Goal: Information Seeking & Learning: Learn about a topic

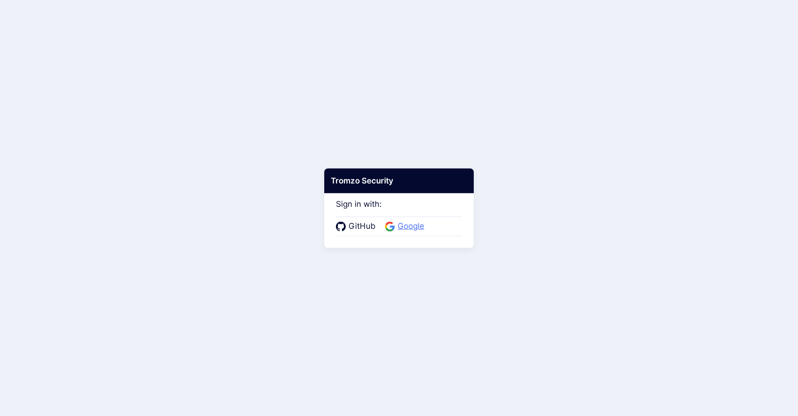
click at [409, 225] on span "Google" at bounding box center [411, 226] width 32 height 12
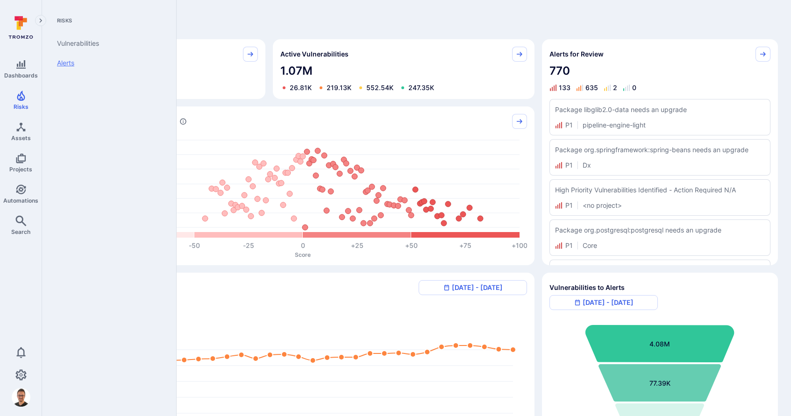
click at [66, 63] on link "Alerts" at bounding box center [107, 63] width 115 height 20
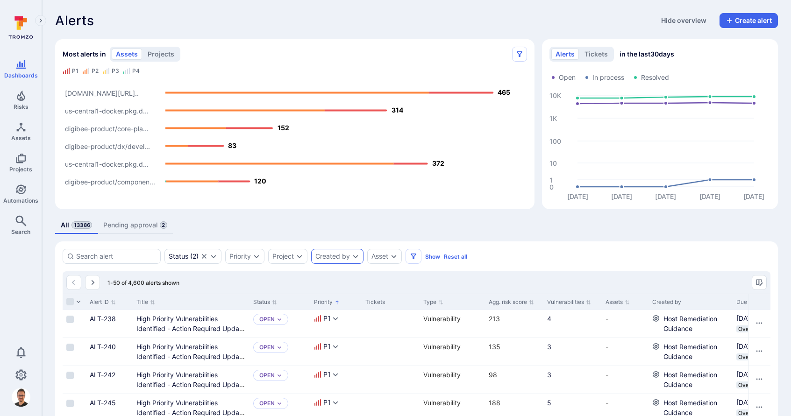
click at [351, 257] on div "Created by" at bounding box center [337, 256] width 52 height 15
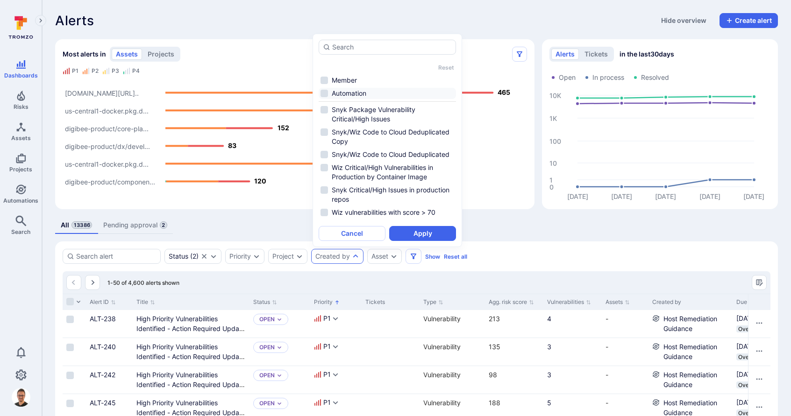
click at [325, 92] on li "Automation" at bounding box center [387, 93] width 137 height 11
click at [325, 82] on li "Member" at bounding box center [387, 80] width 137 height 11
click at [325, 92] on li "Automation" at bounding box center [387, 93] width 137 height 11
click at [326, 80] on li "Member" at bounding box center [387, 80] width 137 height 11
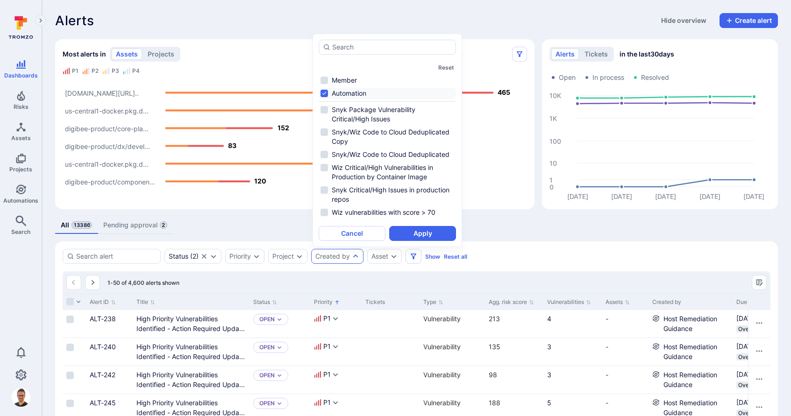
click at [325, 89] on li "Automation" at bounding box center [387, 93] width 137 height 11
click at [326, 107] on li "Snyk Package Vulnerability Critical/High Issues" at bounding box center [387, 114] width 137 height 21
click at [435, 233] on button "Apply" at bounding box center [422, 233] width 67 height 15
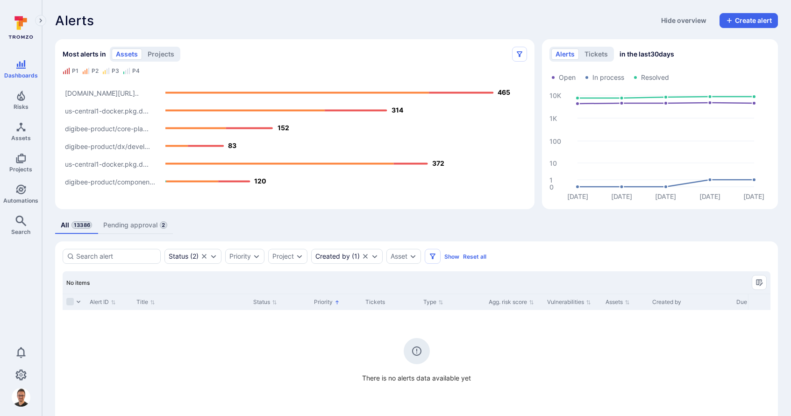
click at [156, 223] on link "Pending approval 2" at bounding box center [135, 225] width 75 height 17
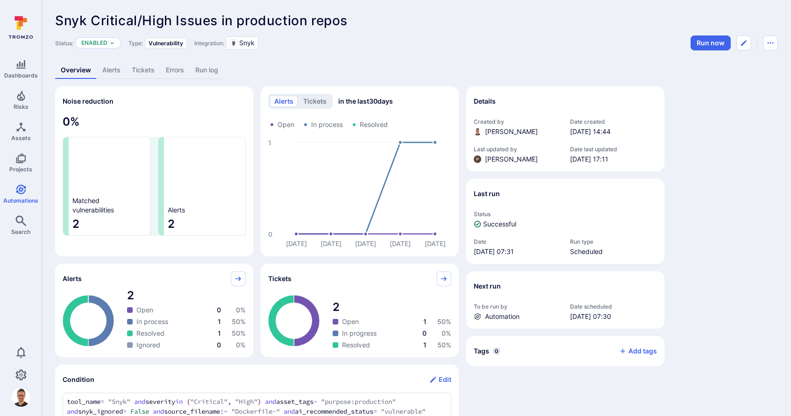
click at [321, 102] on button "tickets" at bounding box center [315, 101] width 32 height 11
click at [288, 99] on button "alerts" at bounding box center [284, 101] width 28 height 11
click at [112, 67] on link "Alerts" at bounding box center [111, 70] width 29 height 17
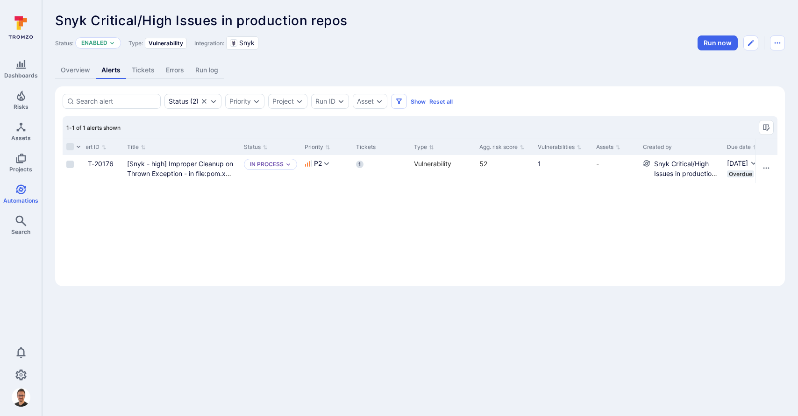
scroll to position [0, 14]
click at [196, 103] on div "Status ( 2 )" at bounding box center [184, 101] width 30 height 7
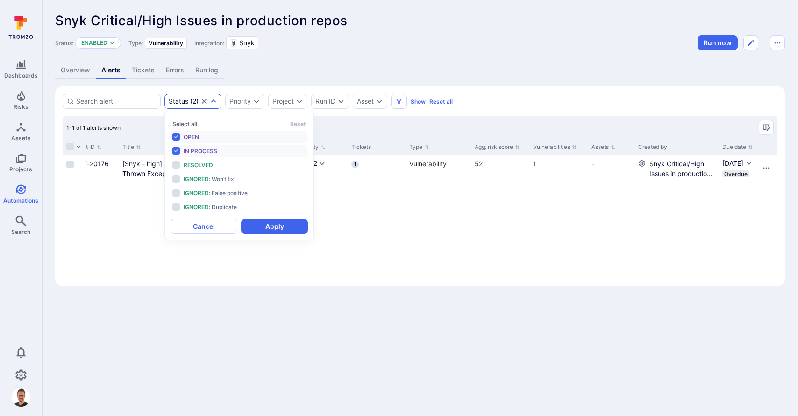
scroll to position [7, 0]
click at [178, 135] on li "Open" at bounding box center [238, 137] width 137 height 12
click at [178, 149] on li "In process" at bounding box center [238, 151] width 137 height 12
drag, startPoint x: 269, startPoint y: 228, endPoint x: 188, endPoint y: 121, distance: 134.7
click at [188, 121] on div "Select all Reset Open In process Resolved Ignored : Won’t fix Ignored : False p…" at bounding box center [238, 175] width 137 height 117
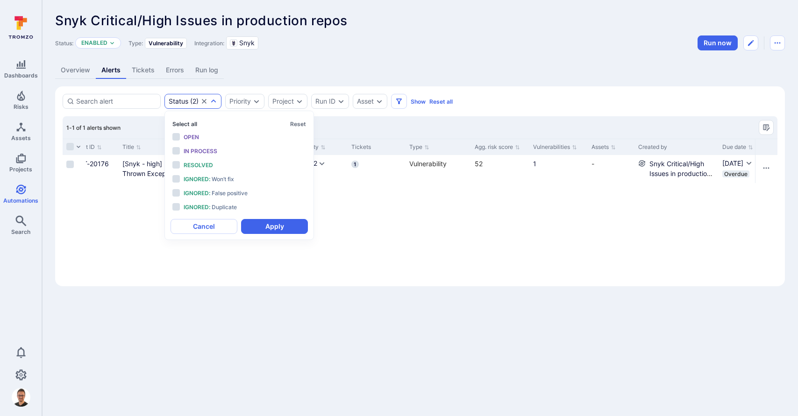
click at [188, 121] on button "Select all" at bounding box center [184, 124] width 25 height 7
click at [265, 221] on button "Apply" at bounding box center [274, 226] width 67 height 15
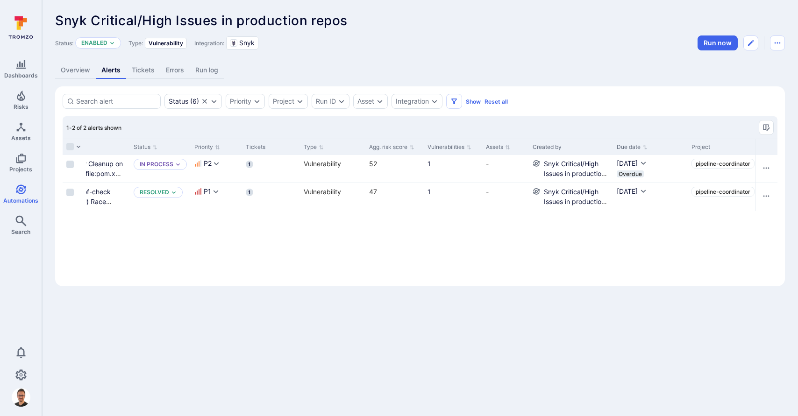
scroll to position [0, 120]
click at [760, 124] on button "Manage columns" at bounding box center [766, 127] width 15 height 15
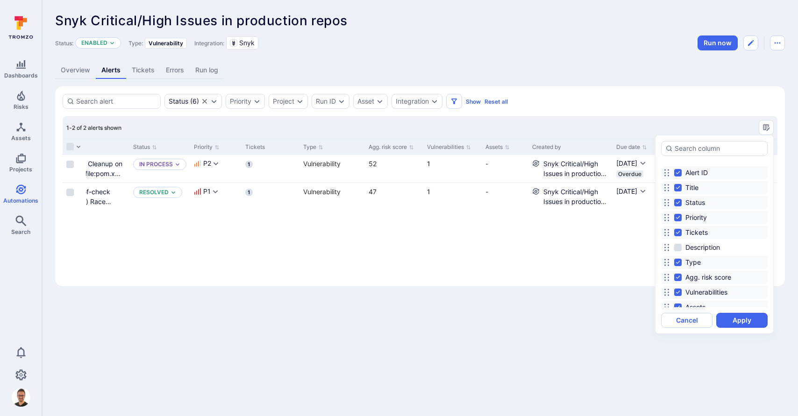
scroll to position [3, 0]
click at [521, 46] on div at bounding box center [399, 208] width 798 height 416
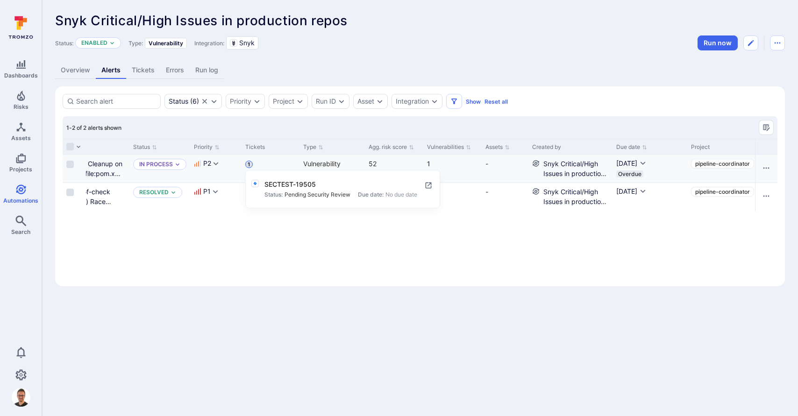
click at [249, 164] on span "1" at bounding box center [248, 164] width 7 height 7
click at [350, 55] on div "Snyk Critical/High Issues in production repos ... Show more Status: Enabled Typ…" at bounding box center [420, 149] width 756 height 299
click at [249, 160] on div "1" at bounding box center [270, 164] width 50 height 10
click at [249, 163] on span "1" at bounding box center [248, 164] width 7 height 7
click at [250, 163] on span "1" at bounding box center [248, 164] width 7 height 7
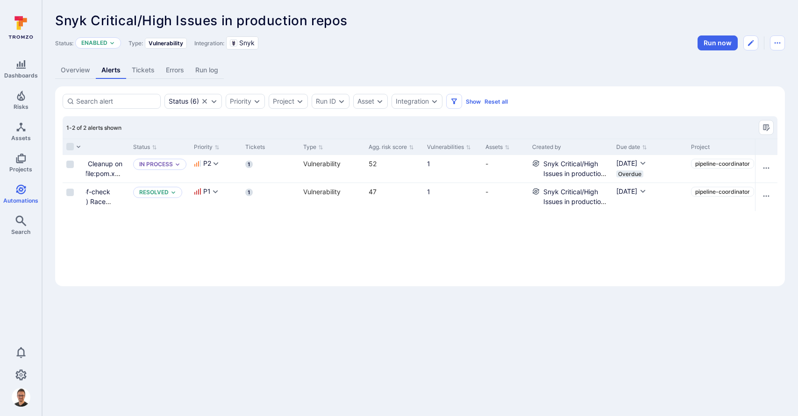
click at [140, 67] on link "Tickets" at bounding box center [143, 70] width 34 height 17
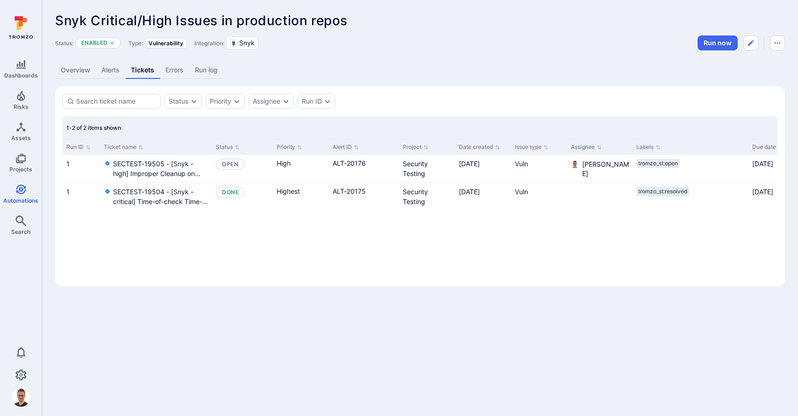
click at [114, 70] on link "Alerts" at bounding box center [110, 70] width 29 height 17
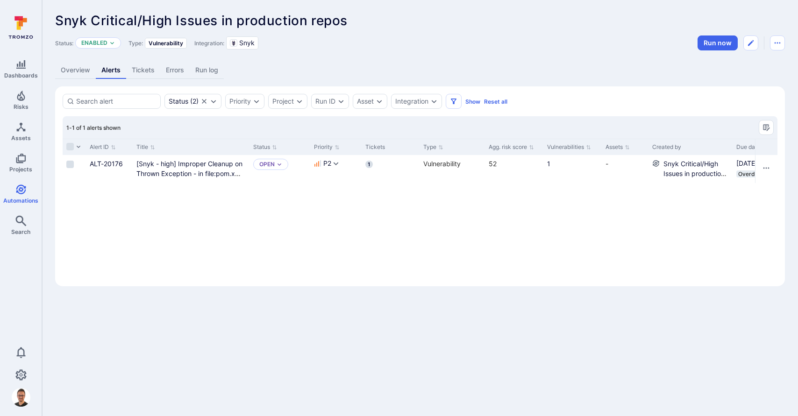
click at [80, 73] on link "Overview" at bounding box center [75, 70] width 41 height 17
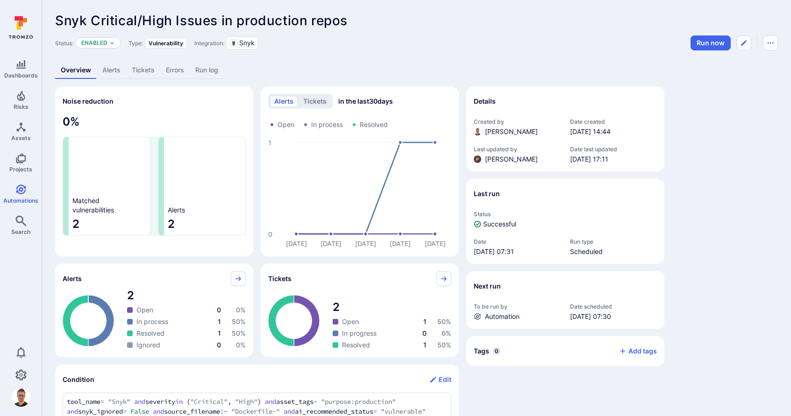
click at [115, 69] on link "Alerts" at bounding box center [111, 70] width 29 height 17
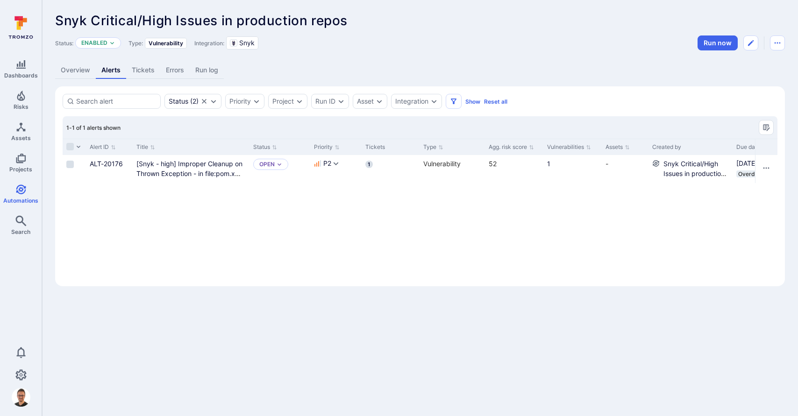
click at [146, 70] on link "Tickets" at bounding box center [143, 70] width 34 height 17
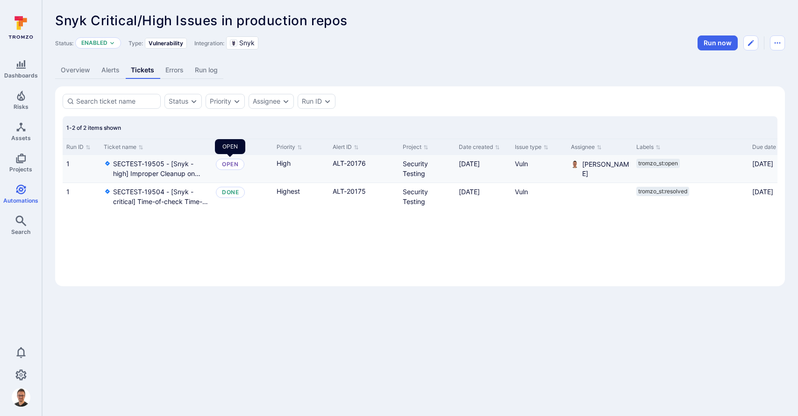
click at [235, 165] on div "OPEN" at bounding box center [230, 164] width 16 height 7
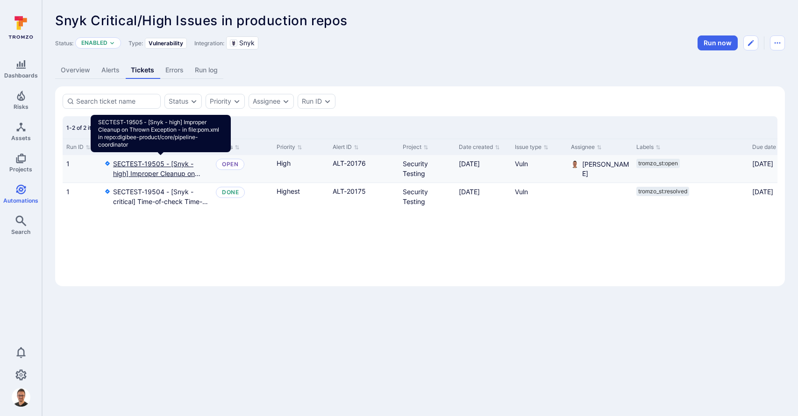
click at [162, 165] on repo "SECTEST-19505 - [Snyk - high] Improper Cleanup on Thrown Exception - in file:po…" at bounding box center [160, 169] width 95 height 20
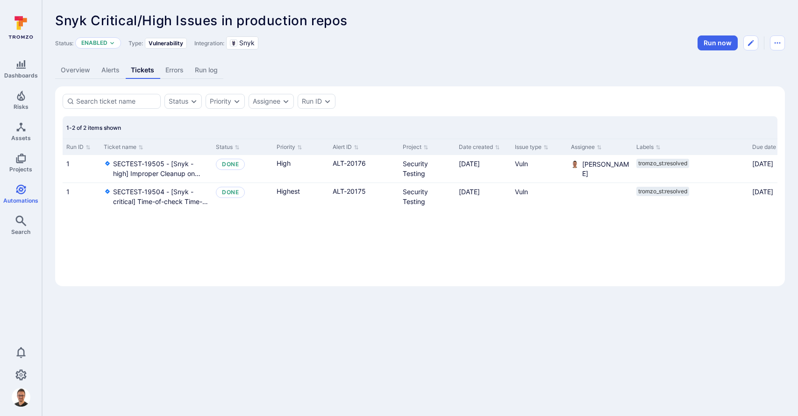
click at [114, 71] on link "Alerts" at bounding box center [110, 70] width 29 height 17
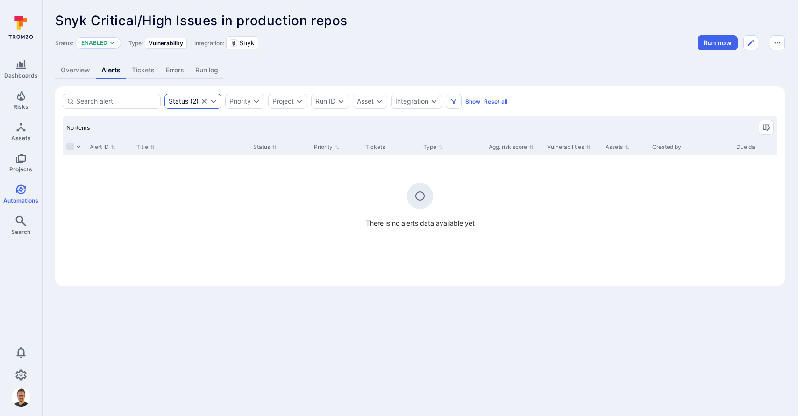
click at [194, 100] on div "Status ( 2 )" at bounding box center [184, 101] width 30 height 7
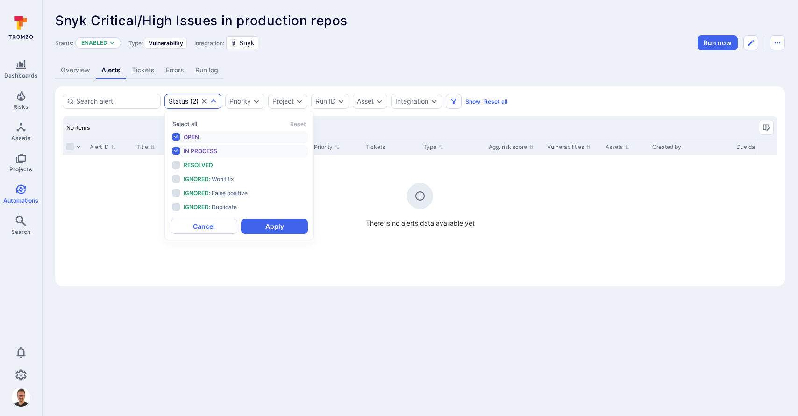
scroll to position [7, 0]
click at [192, 125] on button "Select all" at bounding box center [184, 124] width 25 height 7
click at [273, 220] on button "Apply" at bounding box center [274, 226] width 67 height 15
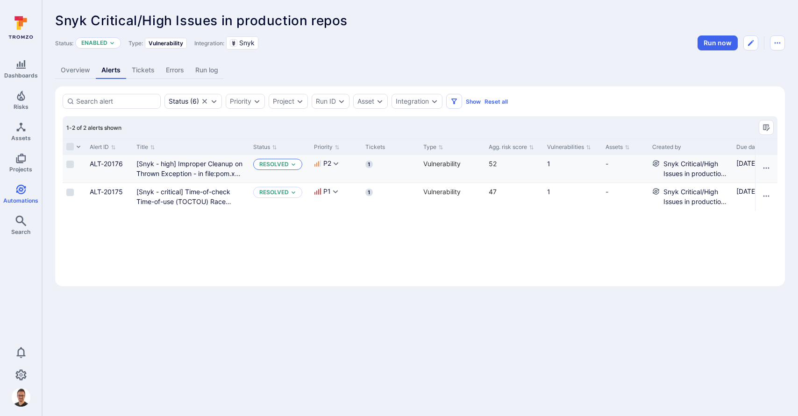
click at [296, 163] on div "Resolved" at bounding box center [277, 164] width 49 height 11
click at [277, 186] on div "Open" at bounding box center [299, 188] width 77 height 10
click at [278, 164] on icon "Expand dropdown" at bounding box center [279, 164] width 4 height 2
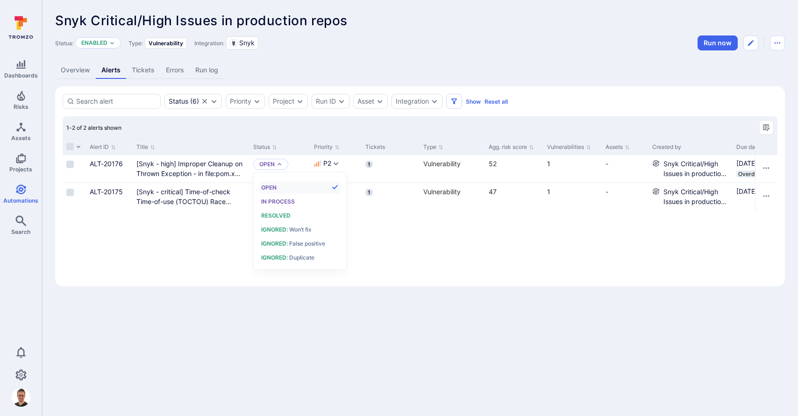
click at [381, 227] on div "Alert ID Title Status Priority Tickets Type Agg. risk score Vulnerabilities Ass…" at bounding box center [420, 209] width 715 height 140
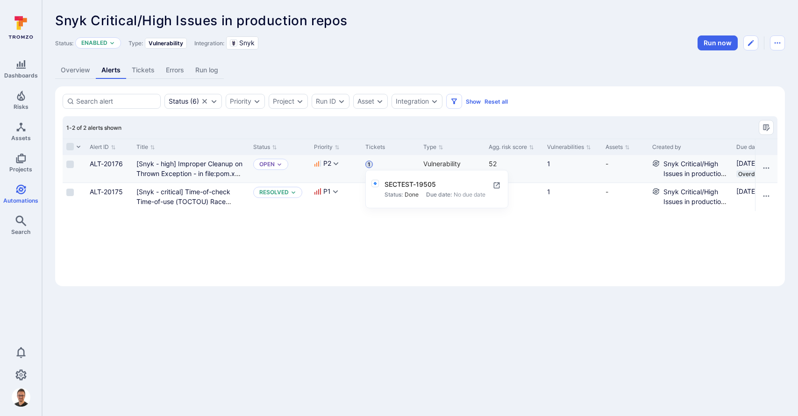
click at [369, 166] on span "1" at bounding box center [368, 164] width 7 height 7
click at [282, 165] on icon "Expand dropdown" at bounding box center [280, 165] width 6 height 6
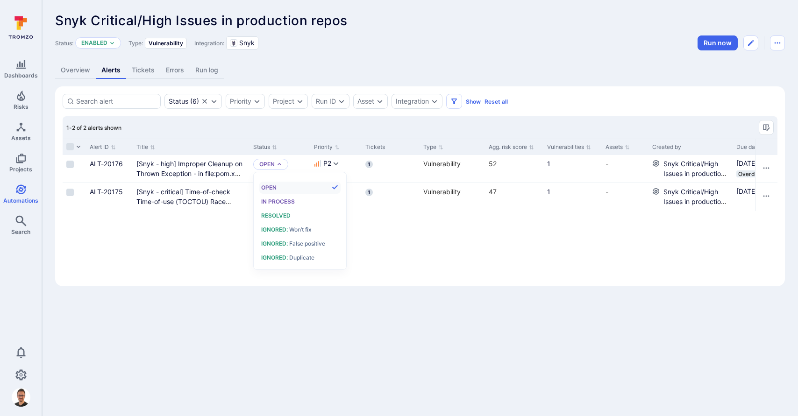
click at [302, 134] on div "1-2 of 2 alerts shown" at bounding box center [420, 127] width 715 height 22
click at [283, 165] on div "Open" at bounding box center [270, 164] width 35 height 11
click at [305, 245] on span "False positive" at bounding box center [306, 243] width 37 height 7
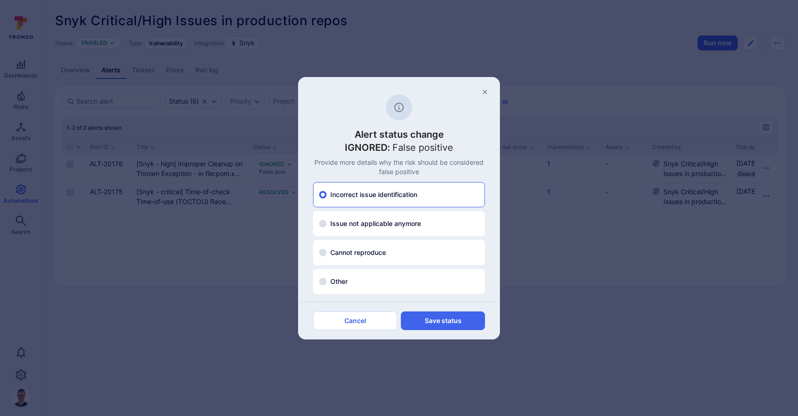
click at [483, 92] on icon "button" at bounding box center [484, 91] width 7 height 7
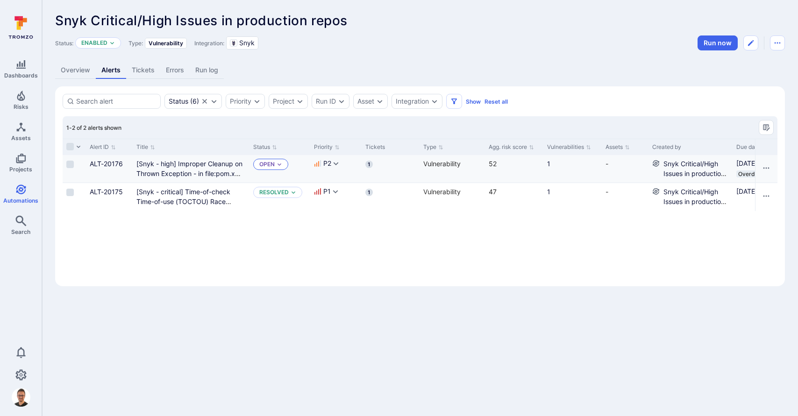
click at [284, 168] on div "Open" at bounding box center [270, 164] width 35 height 11
click at [302, 119] on div "1-2 of 2 alerts shown" at bounding box center [420, 127] width 715 height 22
click at [283, 163] on div "Open" at bounding box center [270, 164] width 35 height 11
click at [298, 123] on div "1-2 of 2 alerts shown" at bounding box center [420, 127] width 715 height 22
click at [23, 100] on icon "Risks" at bounding box center [21, 96] width 8 height 10
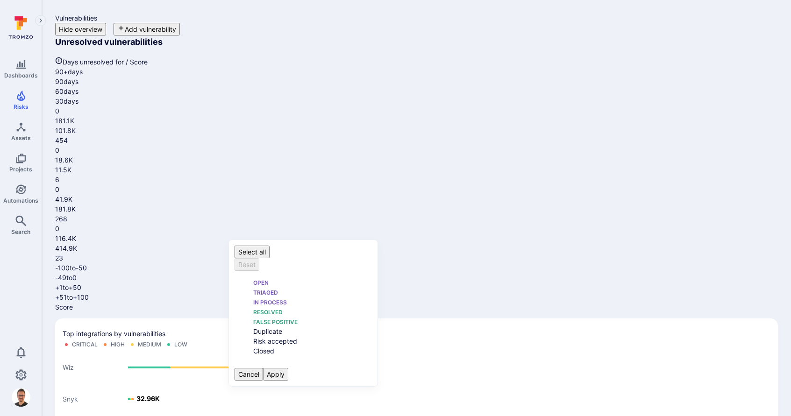
scroll to position [7, 0]
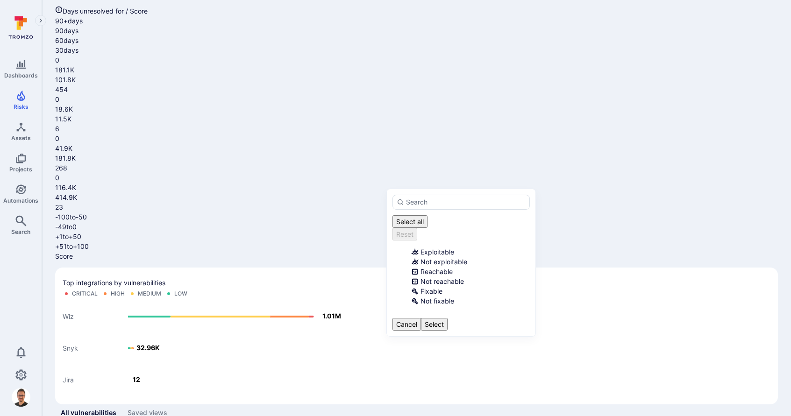
scroll to position [61, 0]
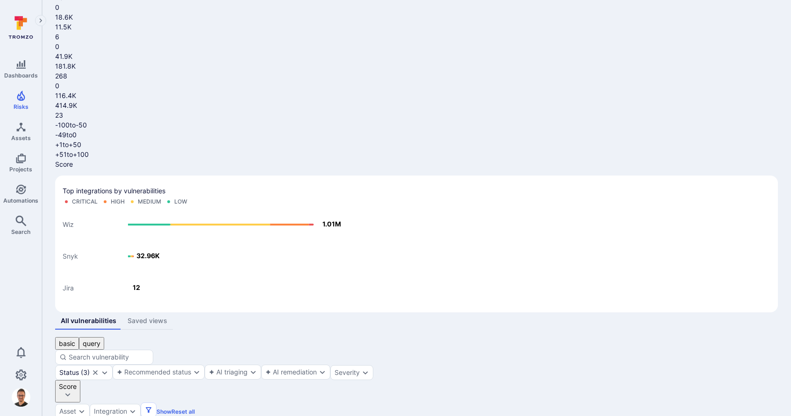
scroll to position [0, 0]
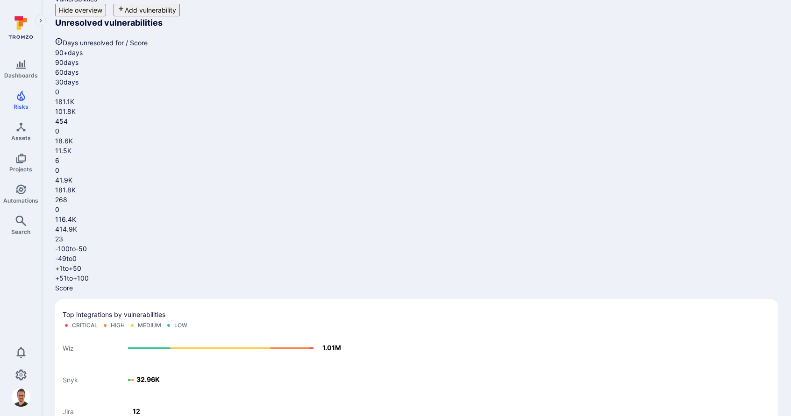
scroll to position [28, 0]
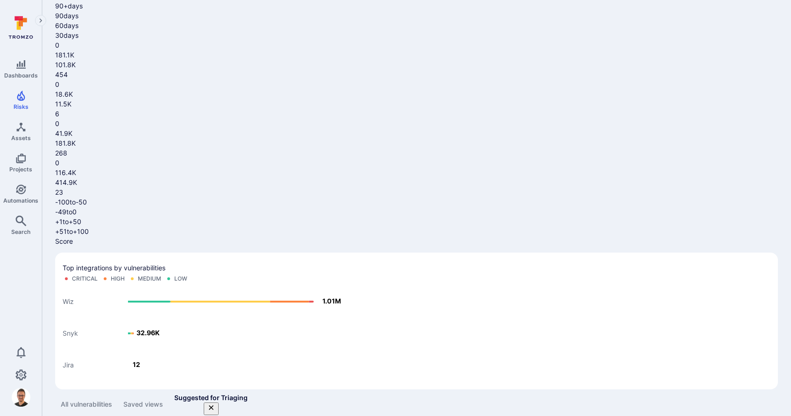
scroll to position [66, 0]
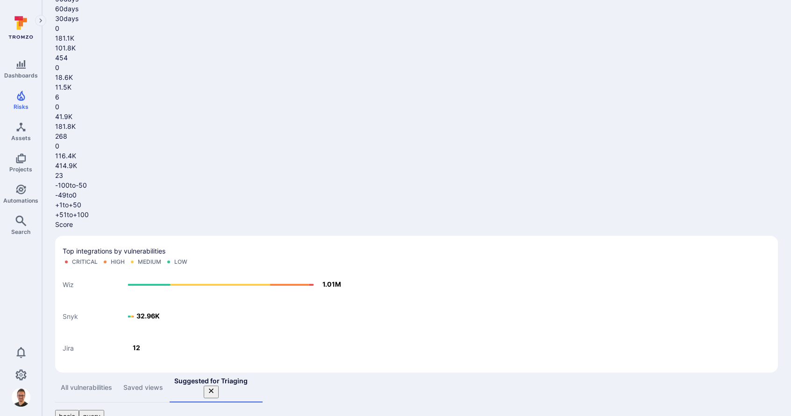
scroll to position [84, 0]
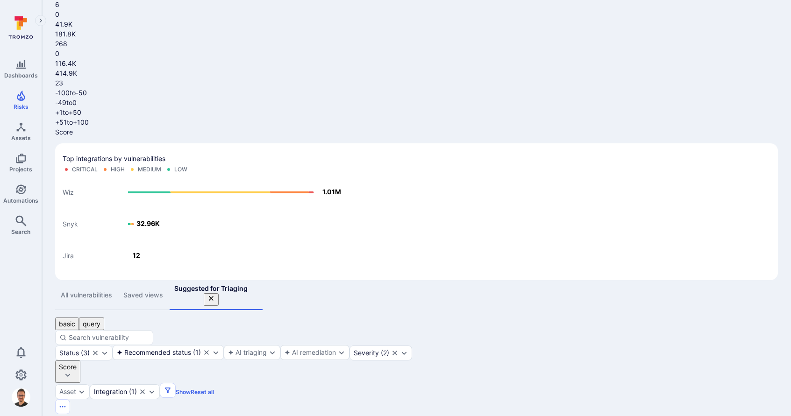
scroll to position [176, 0]
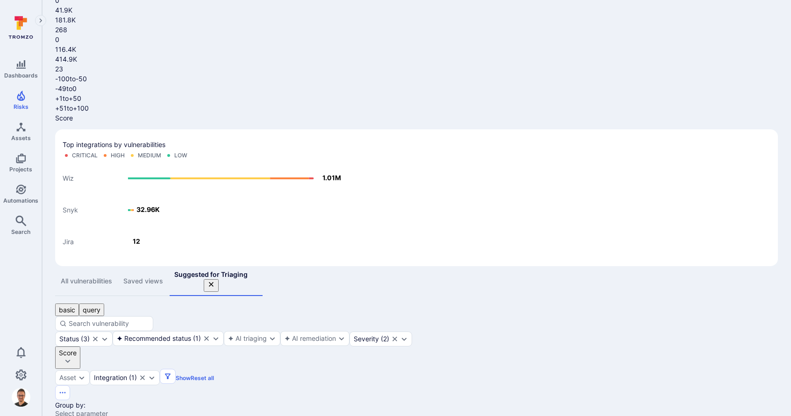
scroll to position [184, 0]
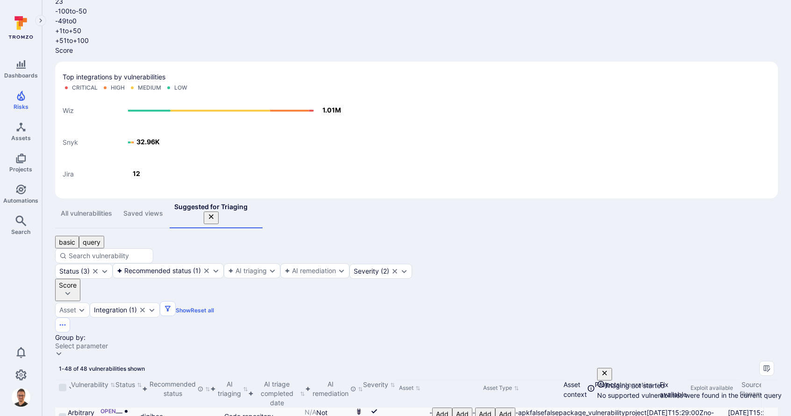
scroll to position [265, 0]
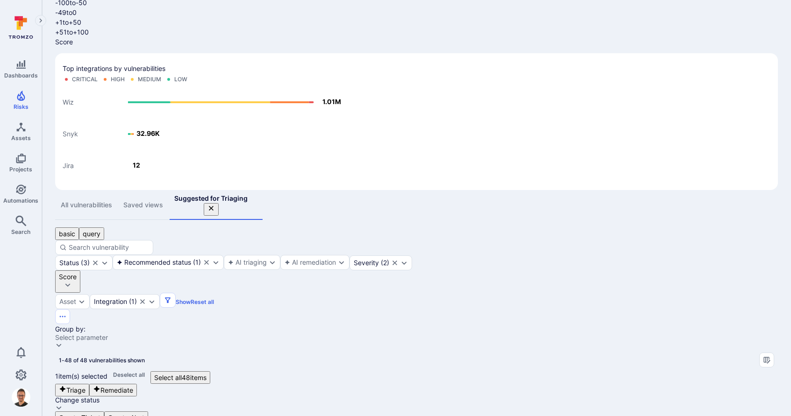
click at [89, 384] on button "Triage" at bounding box center [72, 390] width 34 height 13
drag, startPoint x: 666, startPoint y: 67, endPoint x: 677, endPoint y: 122, distance: 55.8
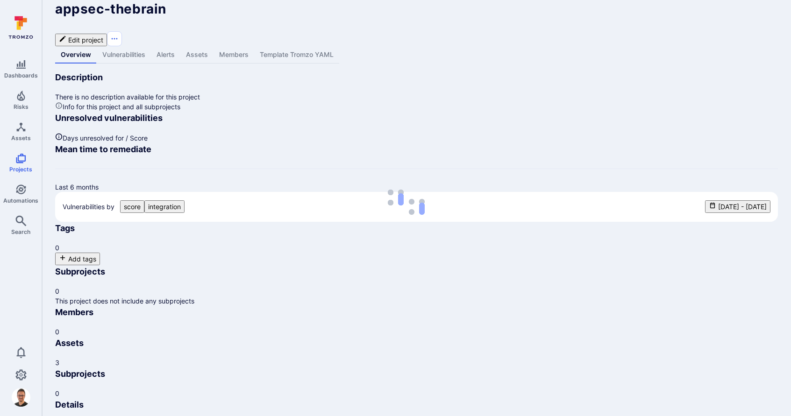
scroll to position [20, 0]
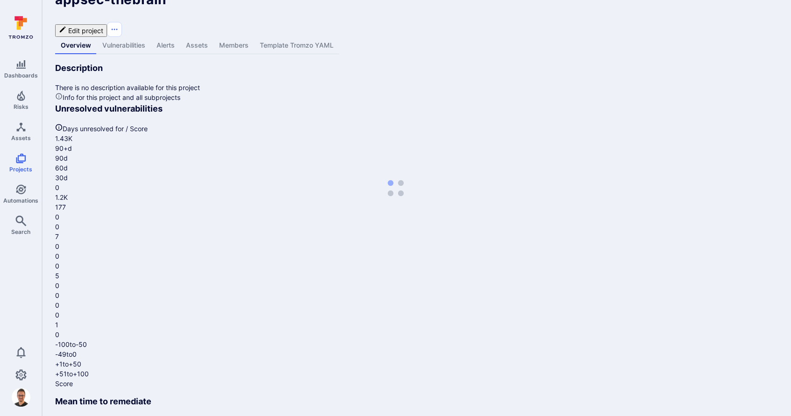
click at [142, 37] on link "Vulnerabilities" at bounding box center [124, 45] width 54 height 17
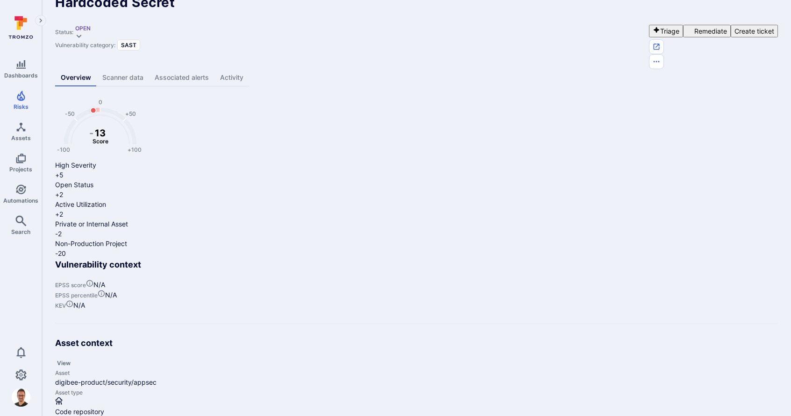
scroll to position [18, 0]
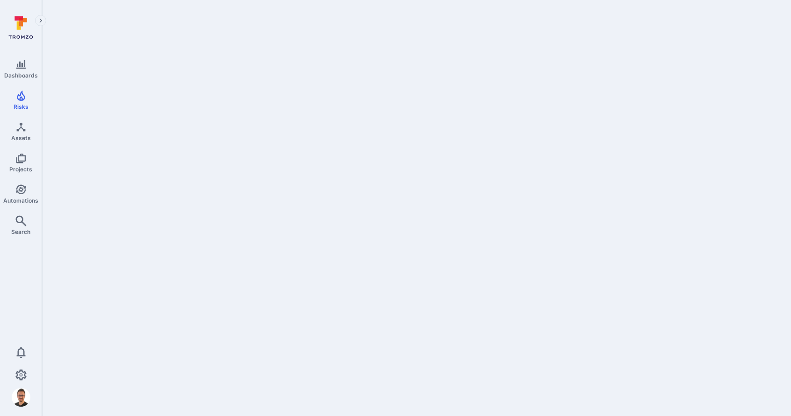
scroll to position [0, 2317]
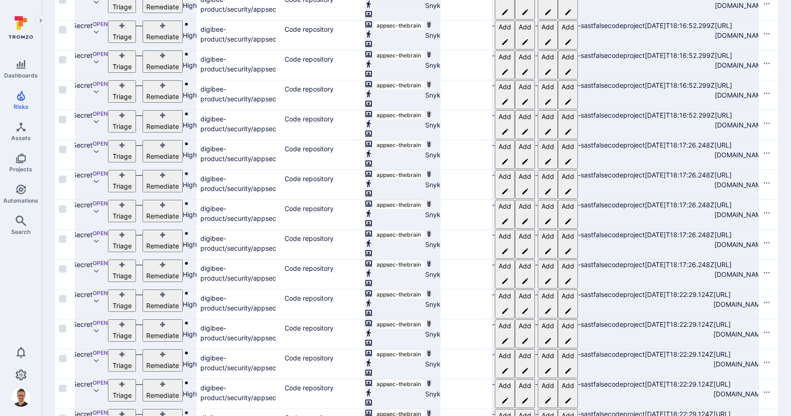
scroll to position [0, 0]
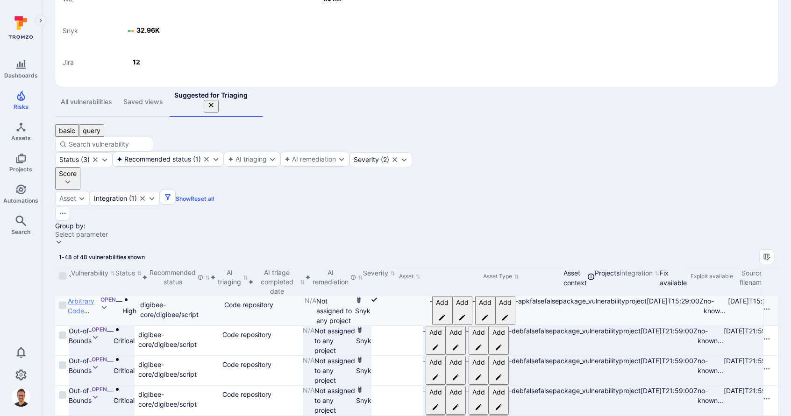
scroll to position [383, 0]
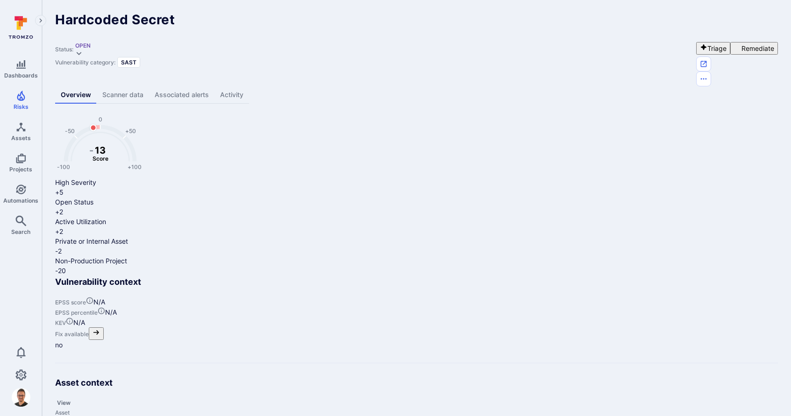
click at [133, 86] on link "Scanner data" at bounding box center [123, 94] width 52 height 17
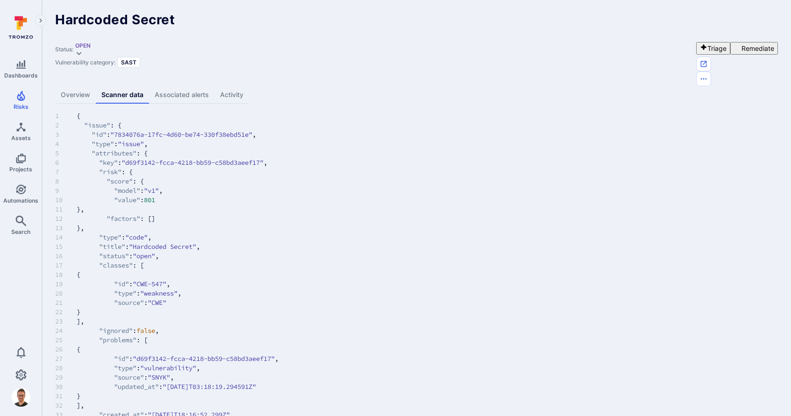
click at [78, 86] on link "Overview" at bounding box center [75, 94] width 41 height 17
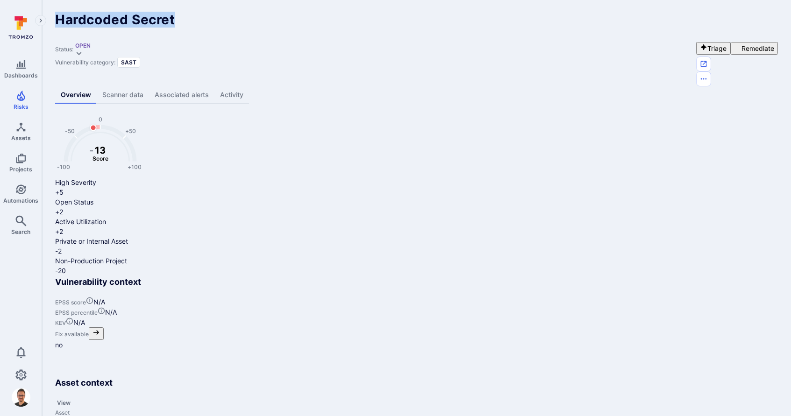
drag, startPoint x: 175, startPoint y: 23, endPoint x: 54, endPoint y: 18, distance: 120.6
click at [269, 86] on div "Overview Scanner data Associated alerts Activity" at bounding box center [416, 94] width 723 height 17
click at [139, 86] on link "Scanner data" at bounding box center [123, 94] width 52 height 17
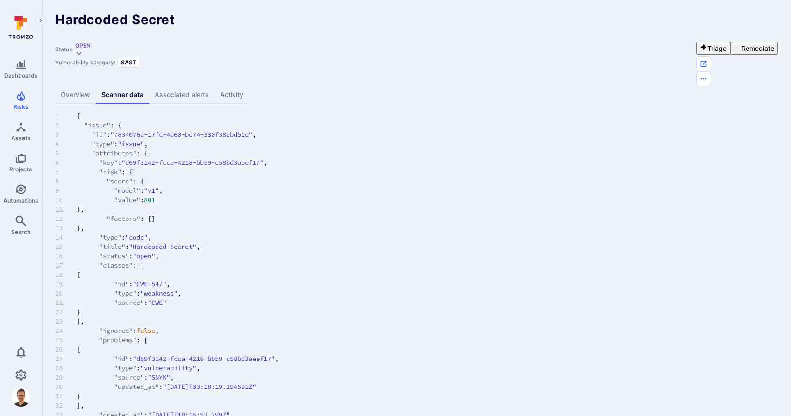
click at [85, 86] on link "Overview" at bounding box center [75, 94] width 41 height 17
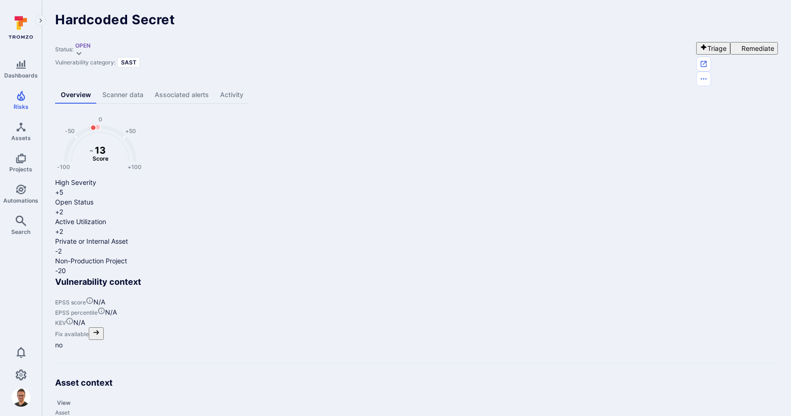
click at [125, 86] on link "Scanner data" at bounding box center [123, 94] width 52 height 17
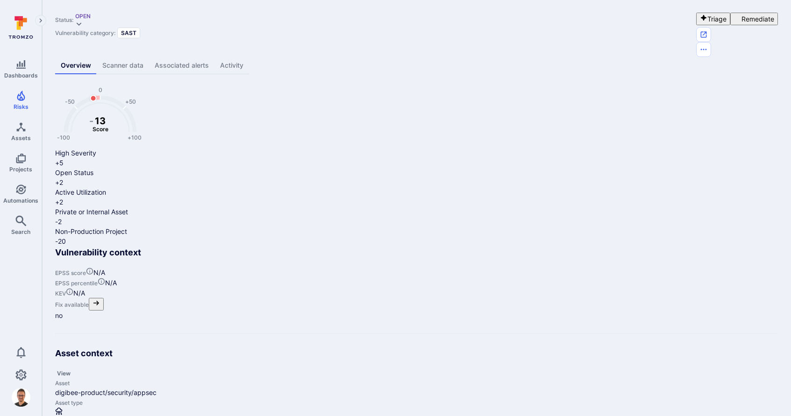
scroll to position [4, 0]
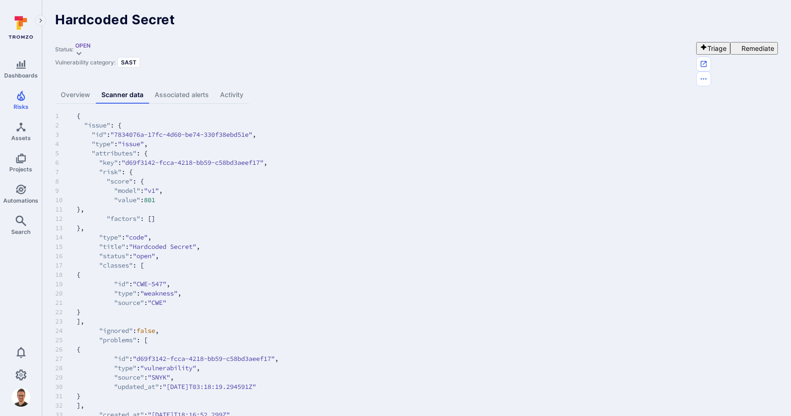
click at [67, 86] on link "Overview" at bounding box center [75, 94] width 41 height 17
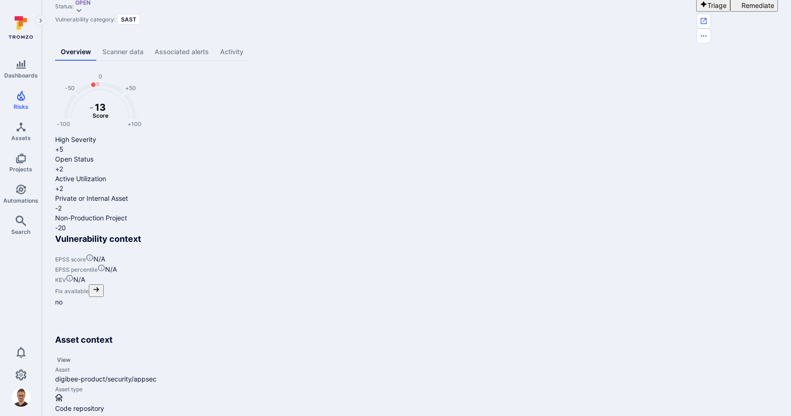
scroll to position [31, 0]
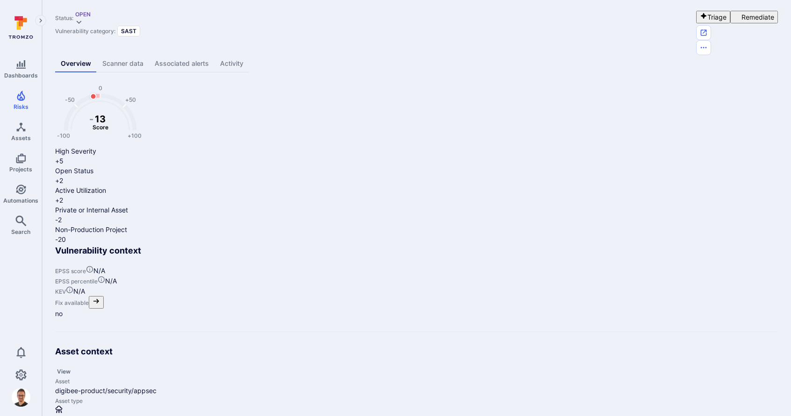
click at [134, 55] on link "Scanner data" at bounding box center [123, 63] width 52 height 17
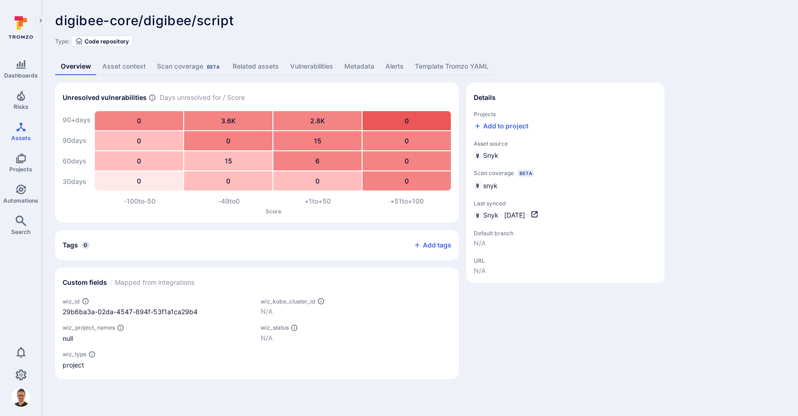
click at [311, 64] on link "Vulnerabilities" at bounding box center [311, 66] width 54 height 17
